Goal: Use online tool/utility: Utilize a website feature to perform a specific function

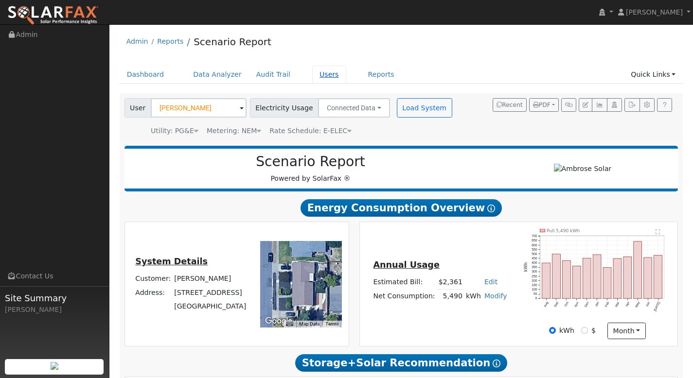
click at [319, 72] on link "Users" at bounding box center [329, 75] width 34 height 18
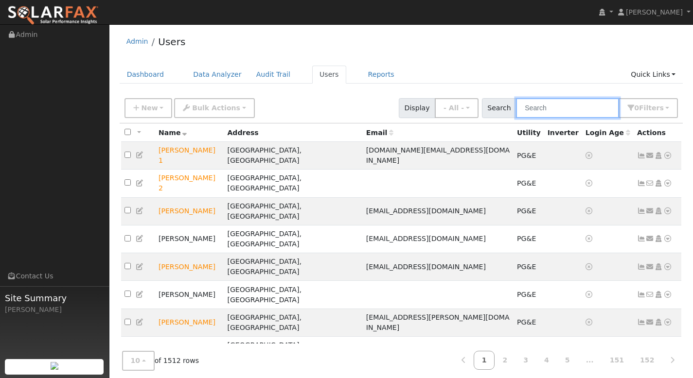
click at [548, 111] on input "text" at bounding box center [567, 108] width 103 height 20
paste input "[PERSON_NAME]"
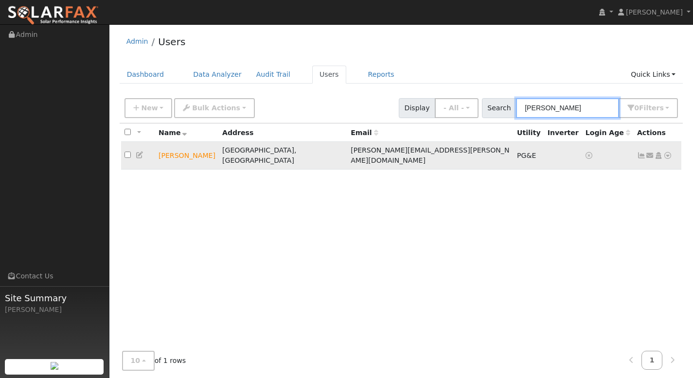
type input "[PERSON_NAME]"
click at [669, 151] on link at bounding box center [667, 156] width 9 height 10
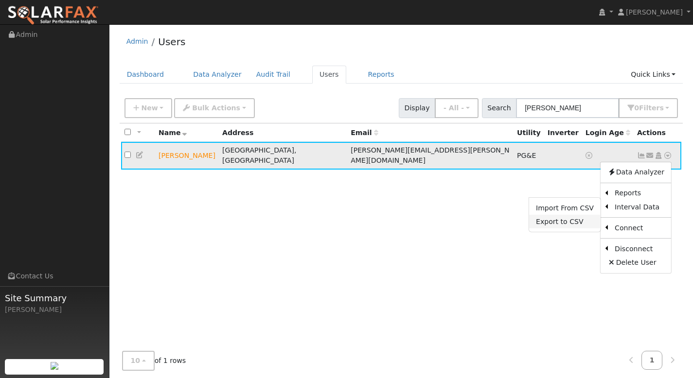
click at [570, 215] on link "Export to CSV" at bounding box center [564, 222] width 71 height 14
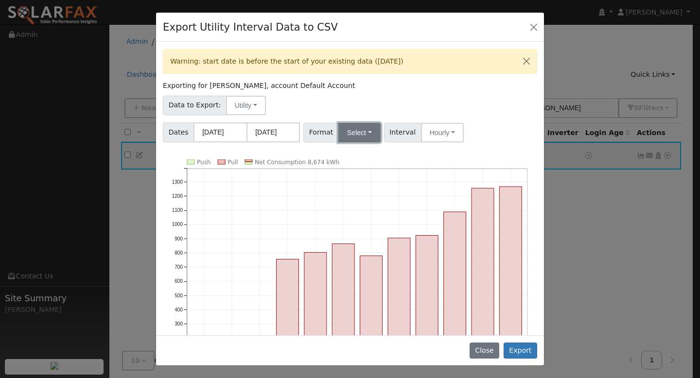
click at [367, 133] on button "Select" at bounding box center [359, 132] width 42 height 19
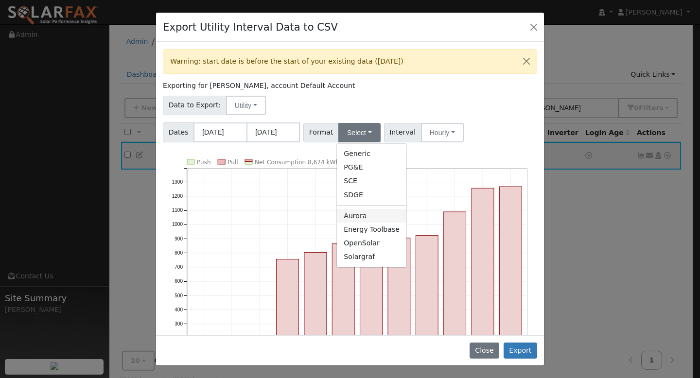
click at [367, 212] on link "Aurora" at bounding box center [372, 216] width 70 height 14
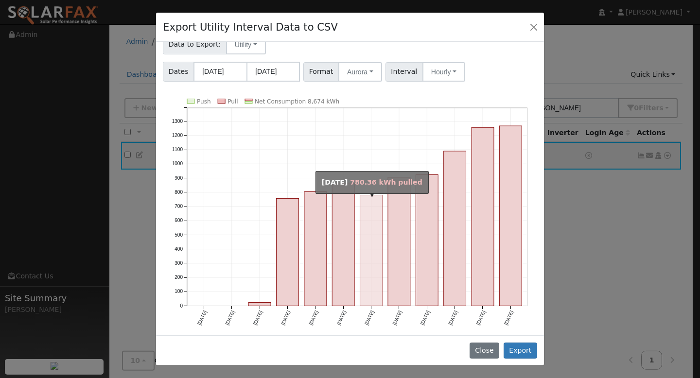
scroll to position [61, 0]
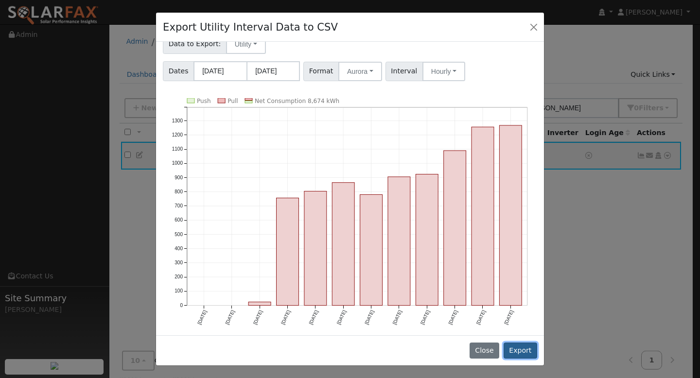
click at [525, 353] on button "Export" at bounding box center [521, 351] width 34 height 17
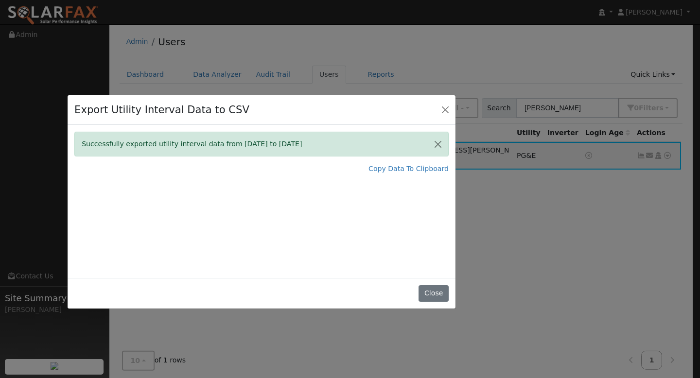
drag, startPoint x: 361, startPoint y: 18, endPoint x: 272, endPoint y: 102, distance: 123.1
click at [272, 102] on div "Export Utility Interval Data to CSV" at bounding box center [262, 110] width 388 height 30
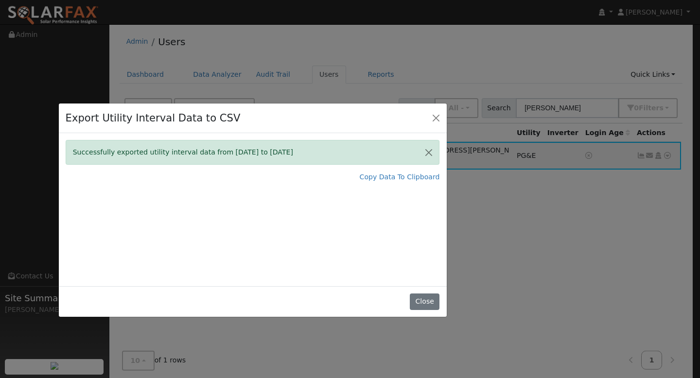
drag, startPoint x: 357, startPoint y: 111, endPoint x: 352, endPoint y: 117, distance: 7.9
click at [352, 117] on div "Export Utility Interval Data to CSV" at bounding box center [253, 119] width 388 height 30
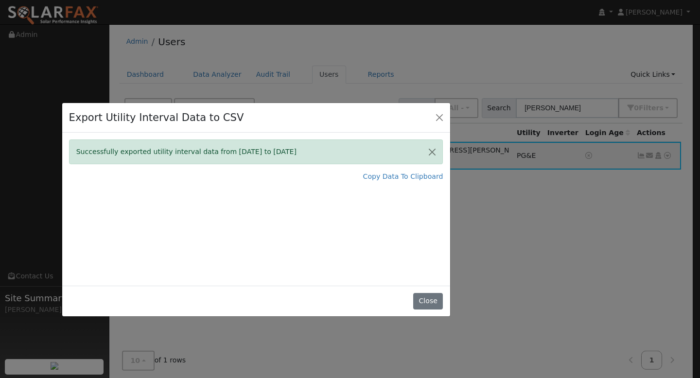
click at [605, 45] on div "Export Utility Interval Data to CSV Successfully exported utility interval data…" at bounding box center [350, 189] width 700 height 378
click at [606, 44] on div "Export Utility Interval Data to CSV Successfully exported utility interval data…" at bounding box center [350, 189] width 700 height 378
click at [615, 49] on div "Export Utility Interval Data to CSV Successfully exported utility interval data…" at bounding box center [350, 189] width 700 height 378
click at [398, 47] on div "Export Utility Interval Data to CSV Successfully exported utility interval data…" at bounding box center [350, 189] width 700 height 378
click at [380, 42] on div "Export Utility Interval Data to CSV Successfully exported utility interval data…" at bounding box center [350, 189] width 700 height 378
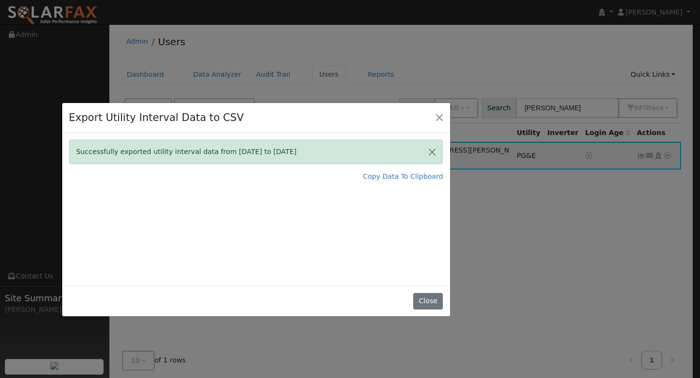
click at [596, 49] on div "Export Utility Interval Data to CSV Successfully exported utility interval data…" at bounding box center [350, 189] width 700 height 378
click at [599, 48] on div "Export Utility Interval Data to CSV Successfully exported utility interval data…" at bounding box center [350, 189] width 700 height 378
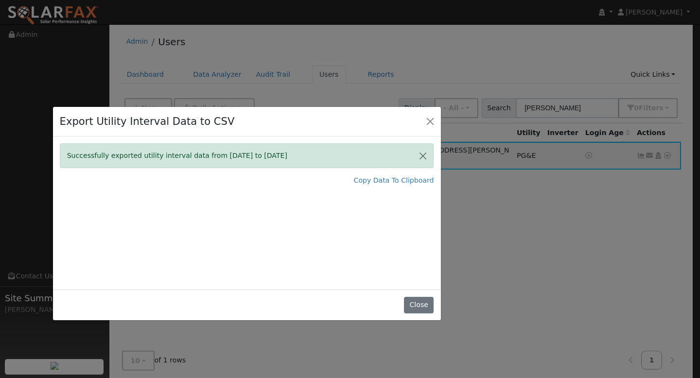
drag, startPoint x: 325, startPoint y: 126, endPoint x: 256, endPoint y: 142, distance: 71.0
click at [256, 137] on div "Export Utility Interval Data to CSV" at bounding box center [247, 122] width 388 height 30
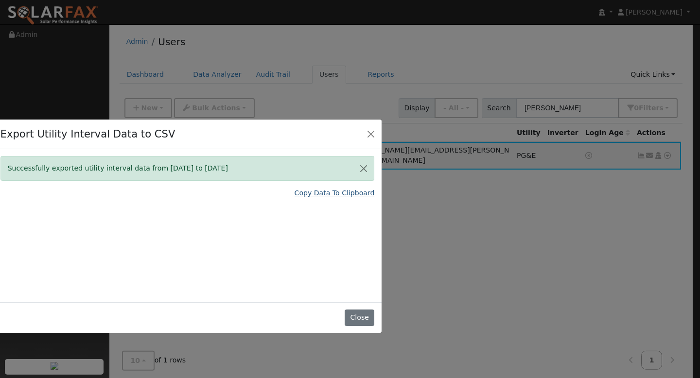
click at [355, 195] on link "Copy Data To Clipboard" at bounding box center [335, 193] width 80 height 10
click at [319, 192] on link "Copy Data To Clipboard" at bounding box center [335, 193] width 80 height 10
click at [318, 195] on link "Copy Data To Clipboard" at bounding box center [335, 193] width 80 height 10
drag, startPoint x: 351, startPoint y: 315, endPoint x: 368, endPoint y: 307, distance: 18.3
click at [351, 315] on button "Close" at bounding box center [360, 318] width 30 height 17
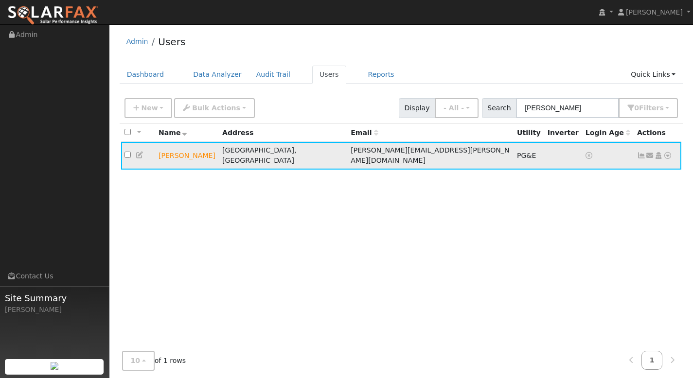
click at [671, 152] on td "Send Email... Copy a Link Reset Password Open Access Data Analyzer Reports Scen…" at bounding box center [657, 156] width 48 height 28
click at [669, 153] on icon at bounding box center [667, 155] width 9 height 7
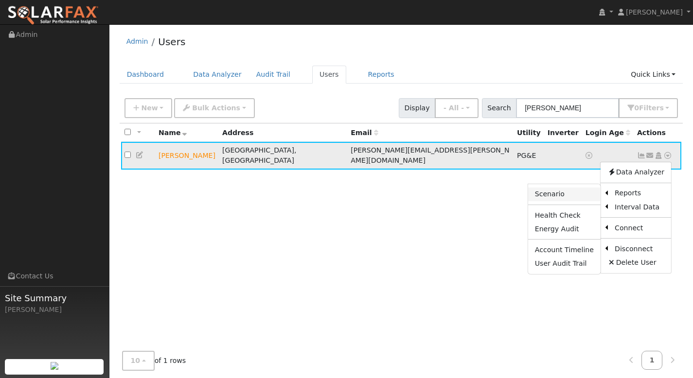
click at [567, 191] on link "Scenario" at bounding box center [564, 195] width 72 height 14
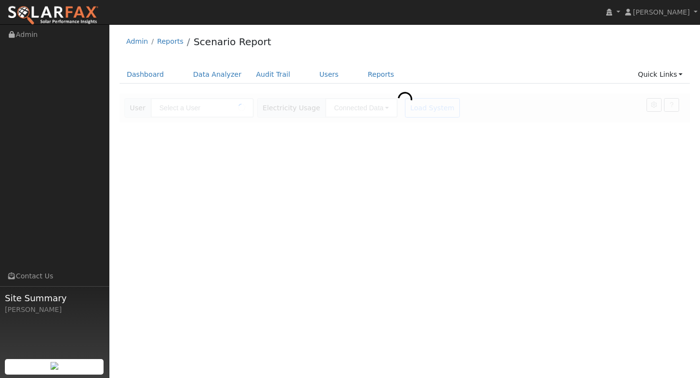
type input "[PERSON_NAME]"
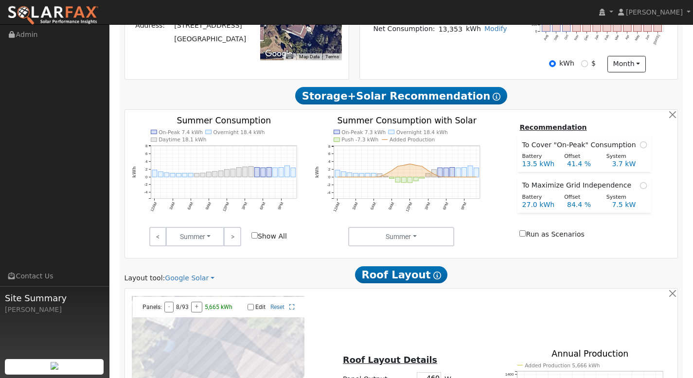
scroll to position [474, 0]
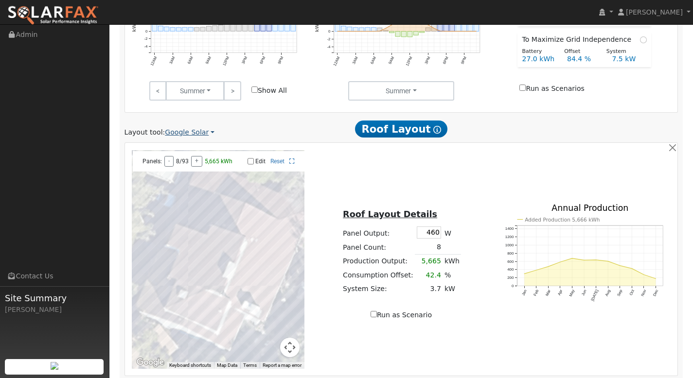
click at [193, 135] on link "Google Solar" at bounding box center [190, 132] width 50 height 10
click at [194, 172] on link "Aurora" at bounding box center [198, 178] width 68 height 14
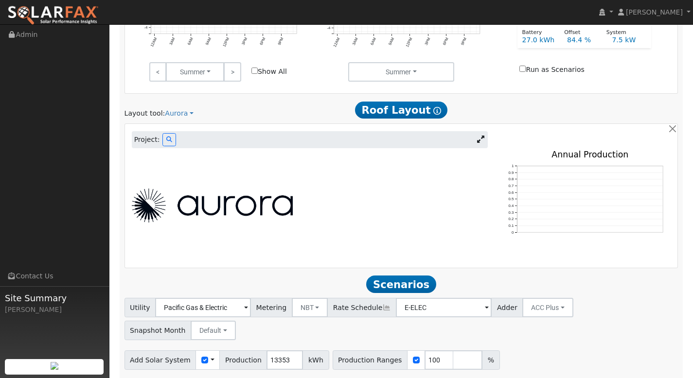
scroll to position [501, 0]
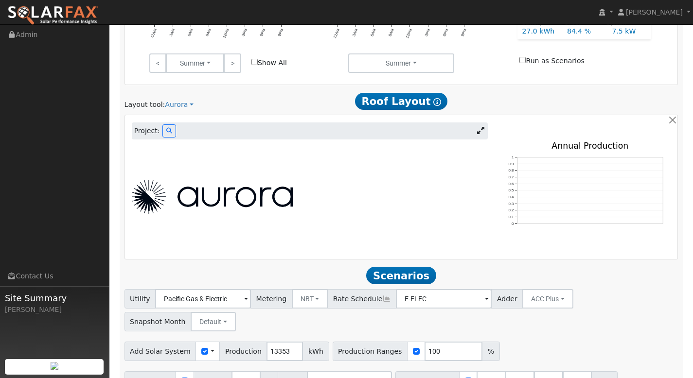
click at [482, 134] on icon at bounding box center [480, 130] width 7 height 7
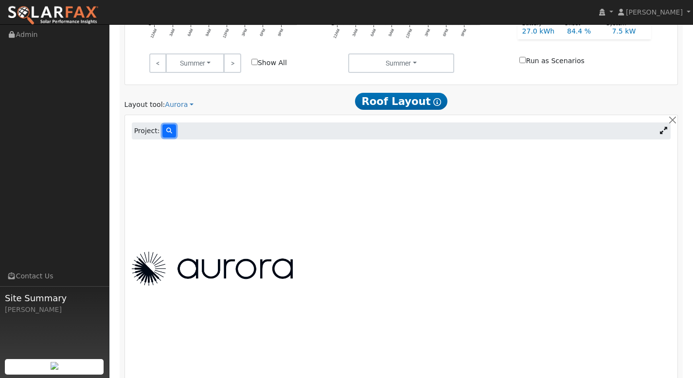
click at [167, 128] on icon at bounding box center [169, 131] width 6 height 6
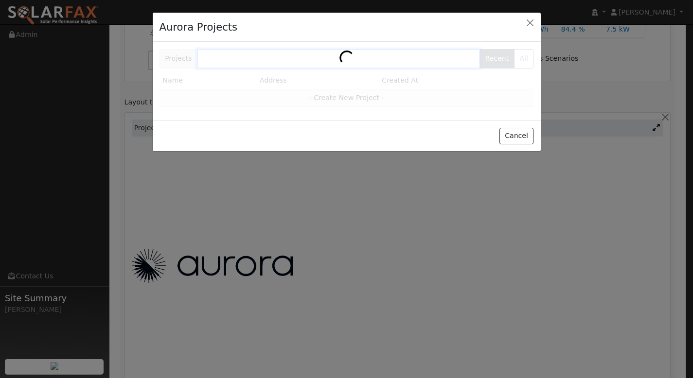
scroll to position [502, 0]
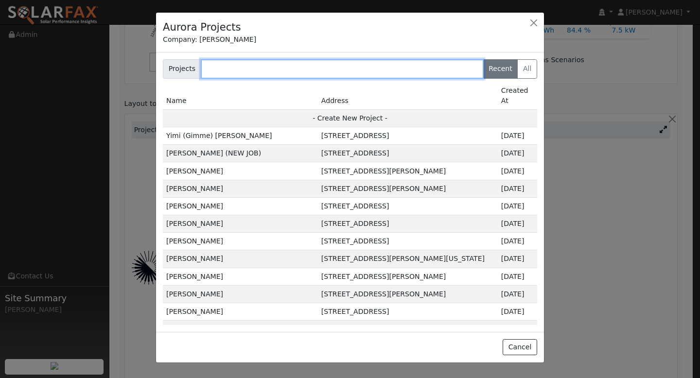
paste input "[PERSON_NAME]"
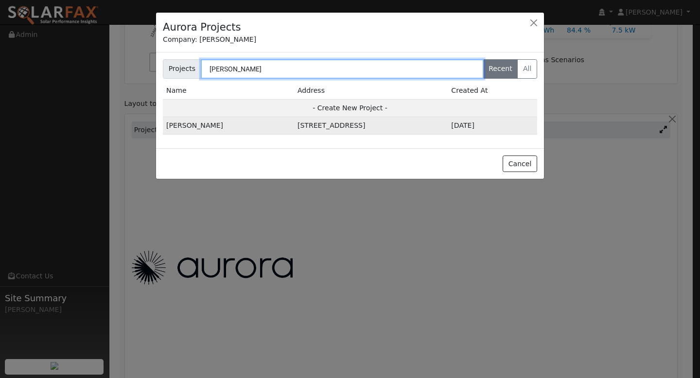
type input "[PERSON_NAME]"
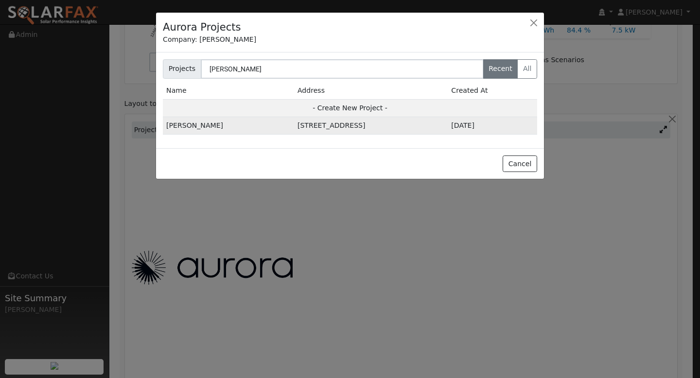
click at [182, 125] on td "[PERSON_NAME]" at bounding box center [228, 126] width 131 height 18
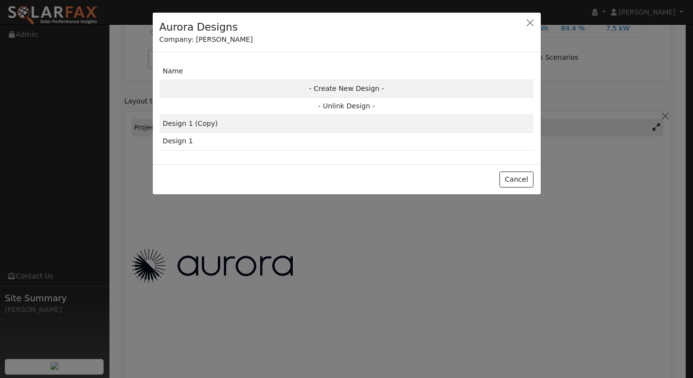
scroll to position [504, 0]
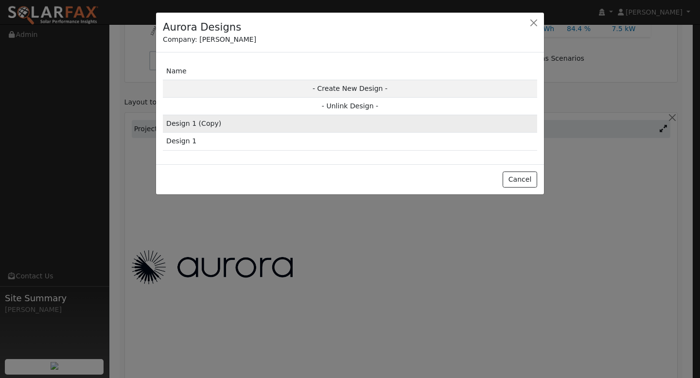
click at [223, 126] on td "Design 1 (Copy)" at bounding box center [350, 124] width 374 height 18
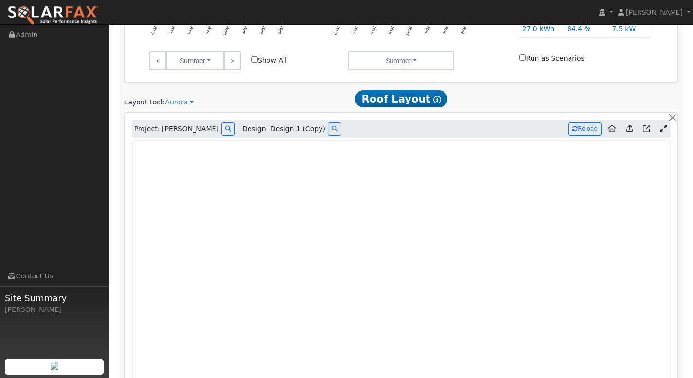
type input "15375"
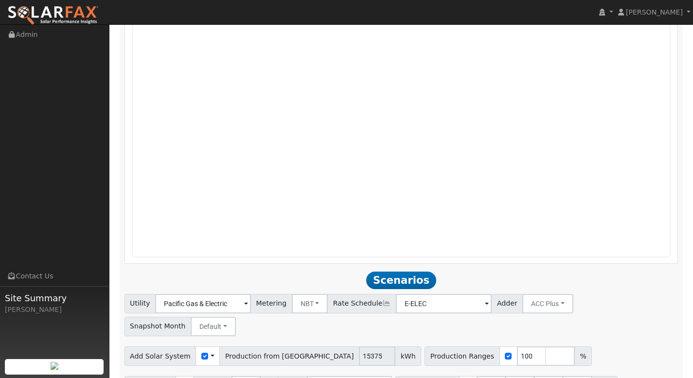
scroll to position [645, 0]
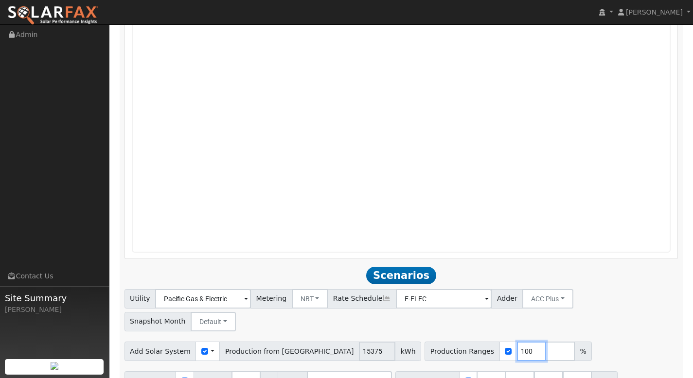
click at [517, 342] on input "100" at bounding box center [531, 351] width 29 height 19
type input "120"
click at [545, 342] on input "number" at bounding box center [559, 351] width 29 height 19
type input "140"
click at [574, 342] on input "number" at bounding box center [588, 351] width 29 height 19
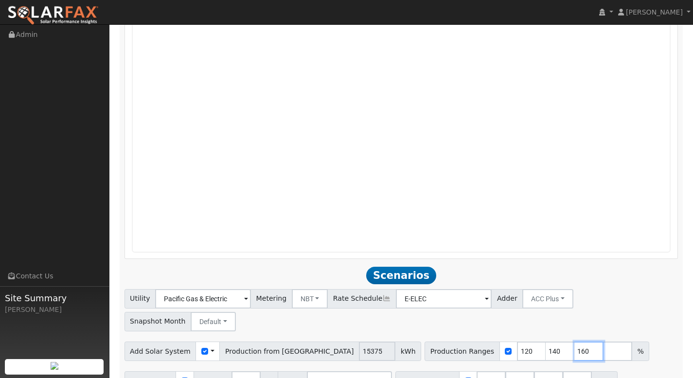
type input "160"
click at [603, 342] on input "number" at bounding box center [617, 351] width 29 height 19
type input "180"
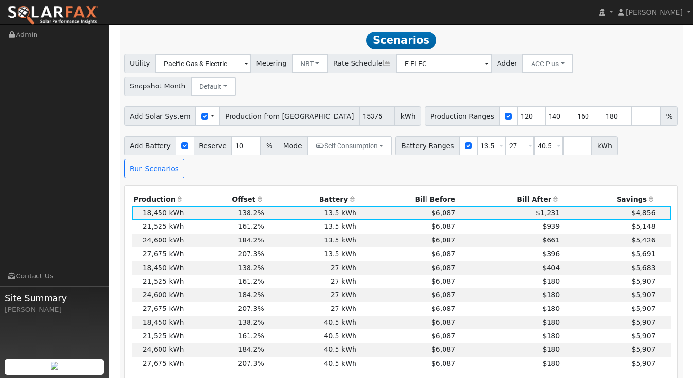
scroll to position [882, 0]
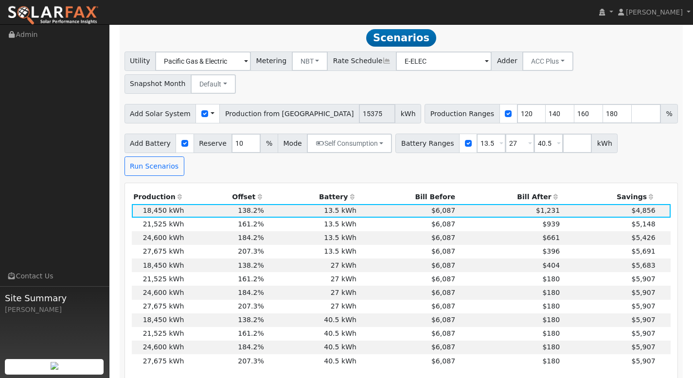
click at [534, 190] on th "Bill After" at bounding box center [509, 197] width 105 height 14
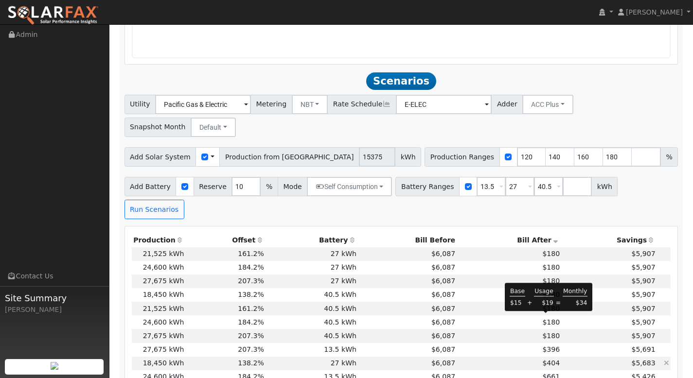
scroll to position [840, 0]
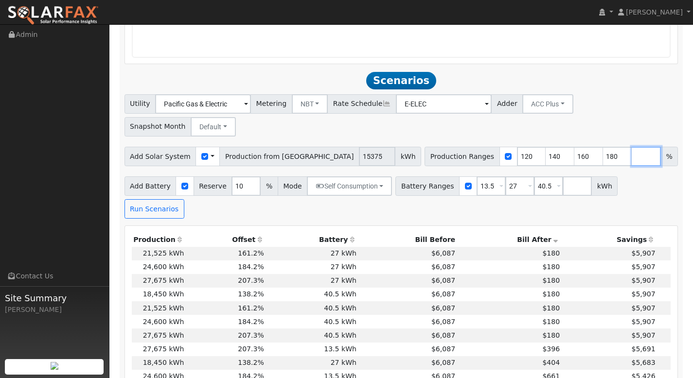
click at [632, 147] on input "number" at bounding box center [646, 156] width 29 height 19
type input "150"
type input "160"
type input "180"
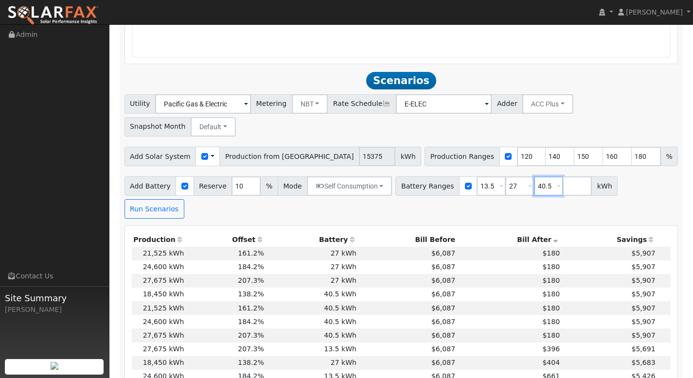
click at [543, 176] on input "40.5" at bounding box center [548, 185] width 29 height 19
type input "4"
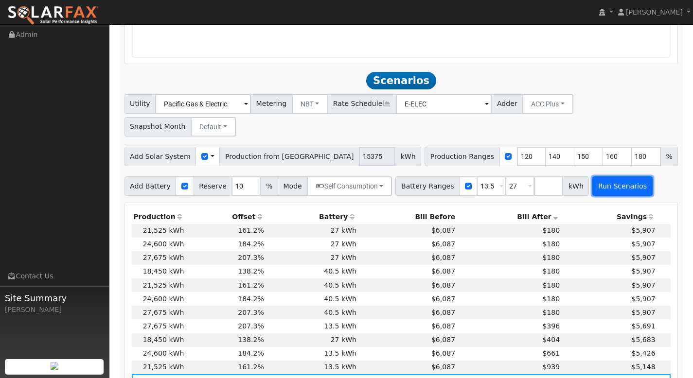
click at [607, 176] on button "Run Scenarios" at bounding box center [622, 185] width 60 height 19
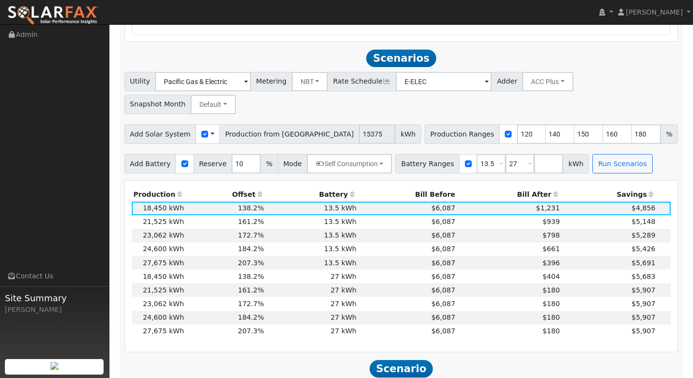
scroll to position [882, 0]
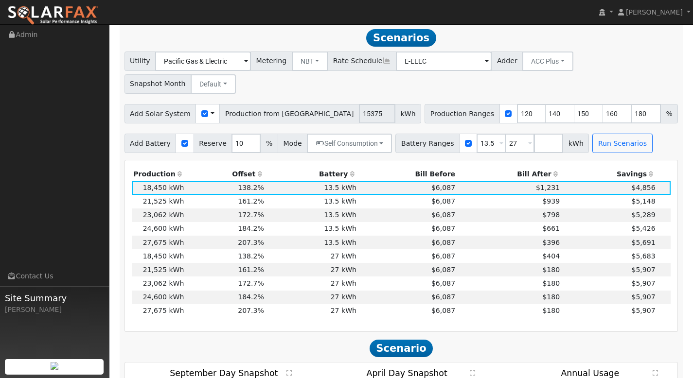
click at [539, 167] on th "Bill After" at bounding box center [509, 174] width 105 height 14
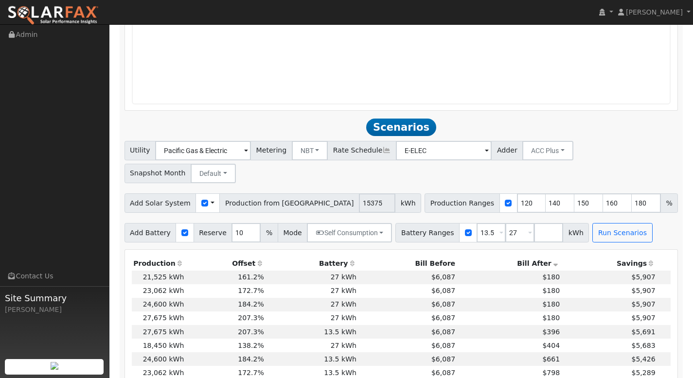
scroll to position [812, 0]
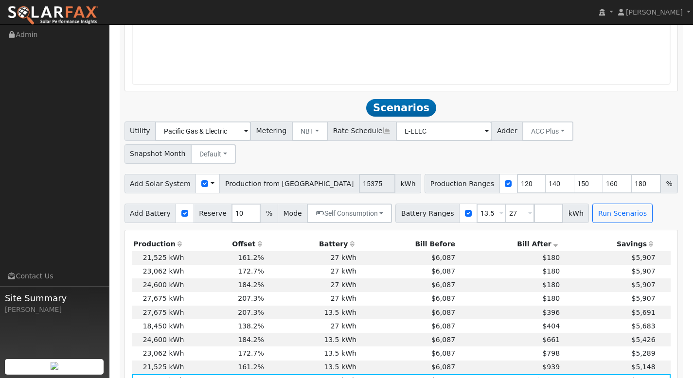
click at [211, 179] on span at bounding box center [213, 184] width 4 height 10
click at [395, 174] on span "kWh" at bounding box center [408, 183] width 26 height 19
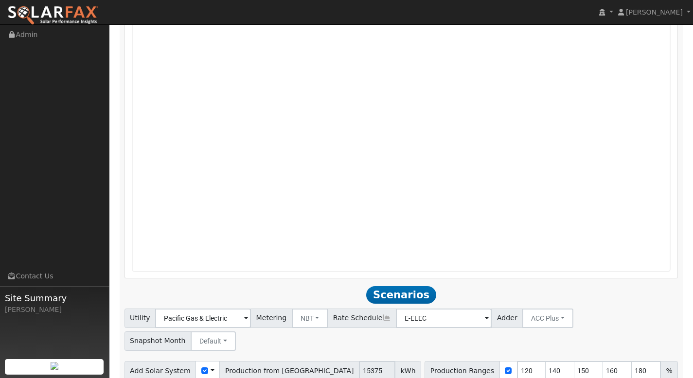
scroll to position [617, 0]
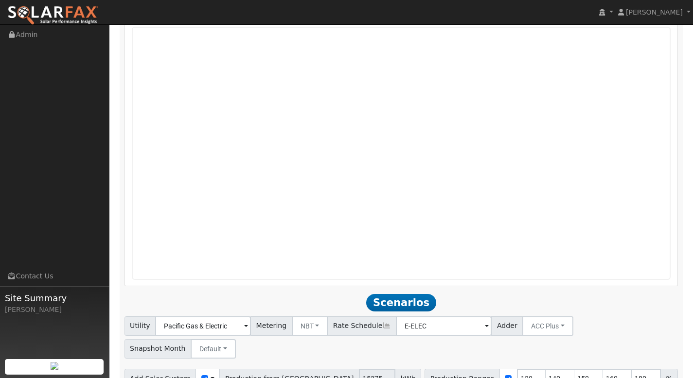
click at [405, 305] on span "Scenarios" at bounding box center [401, 303] width 70 height 18
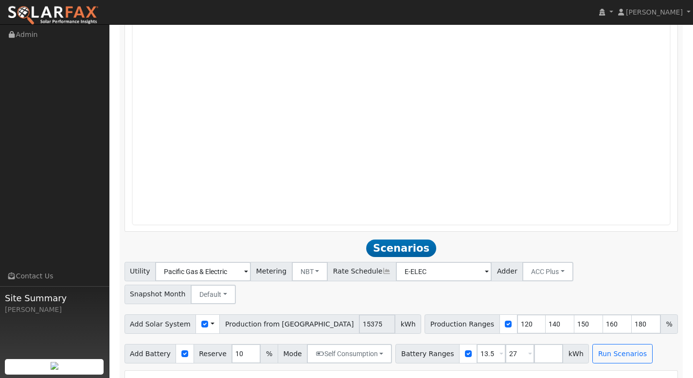
scroll to position [672, 0]
click at [409, 246] on span "Scenarios" at bounding box center [401, 248] width 70 height 18
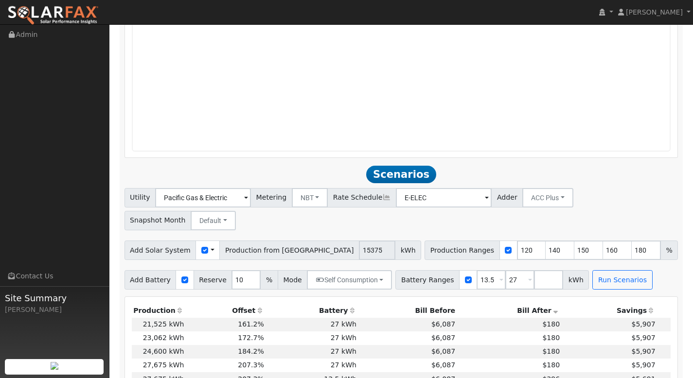
scroll to position [768, 0]
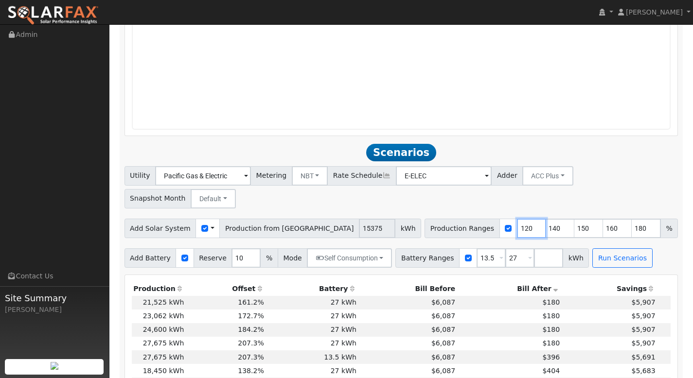
click at [517, 219] on input "120" at bounding box center [531, 228] width 29 height 19
type input "140"
type input "150"
type input "160"
type input "180"
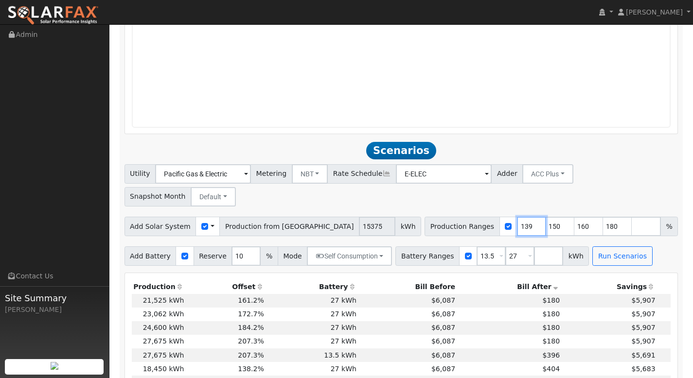
scroll to position [770, 0]
type input "139"
click at [632, 217] on input "number" at bounding box center [646, 226] width 29 height 19
type input "170"
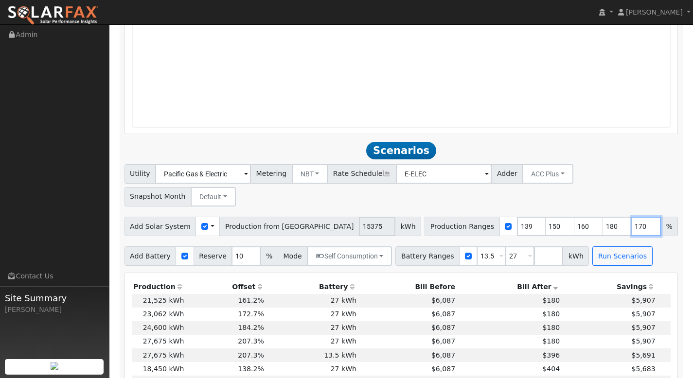
type input "180"
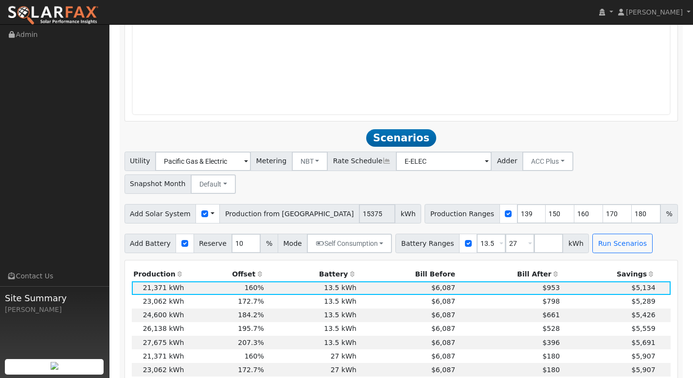
scroll to position [783, 0]
click at [540, 266] on th "Bill After" at bounding box center [509, 273] width 105 height 14
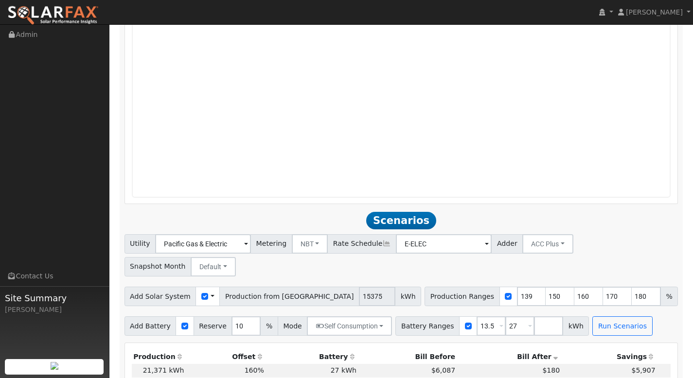
scroll to position [689, 0]
